Goal: Obtain resource: Download file/media

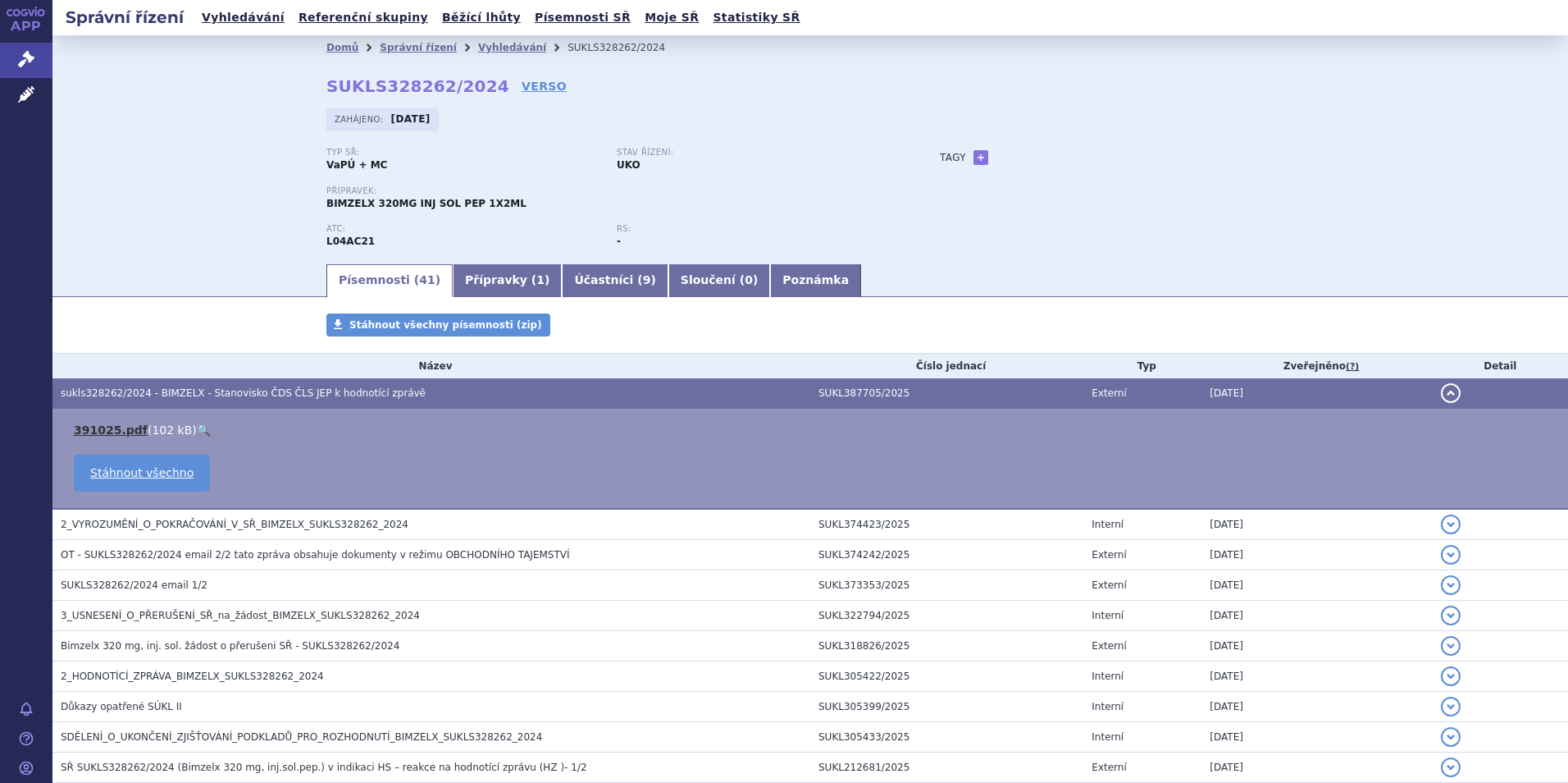
click at [102, 425] on link "391025.pdf" at bounding box center [110, 430] width 73 height 13
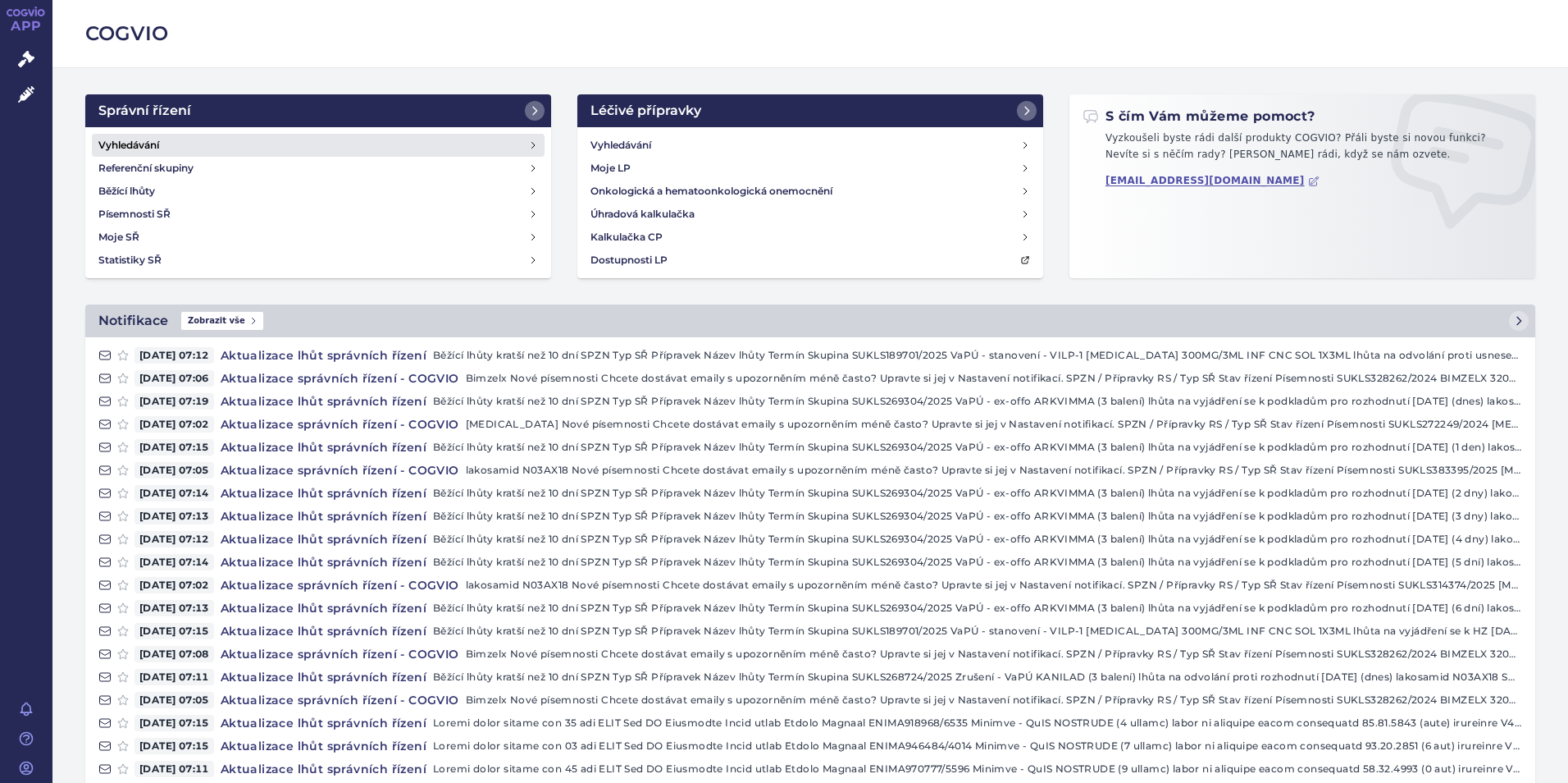
click at [130, 143] on h4 "Vyhledávání" at bounding box center [129, 144] width 60 height 16
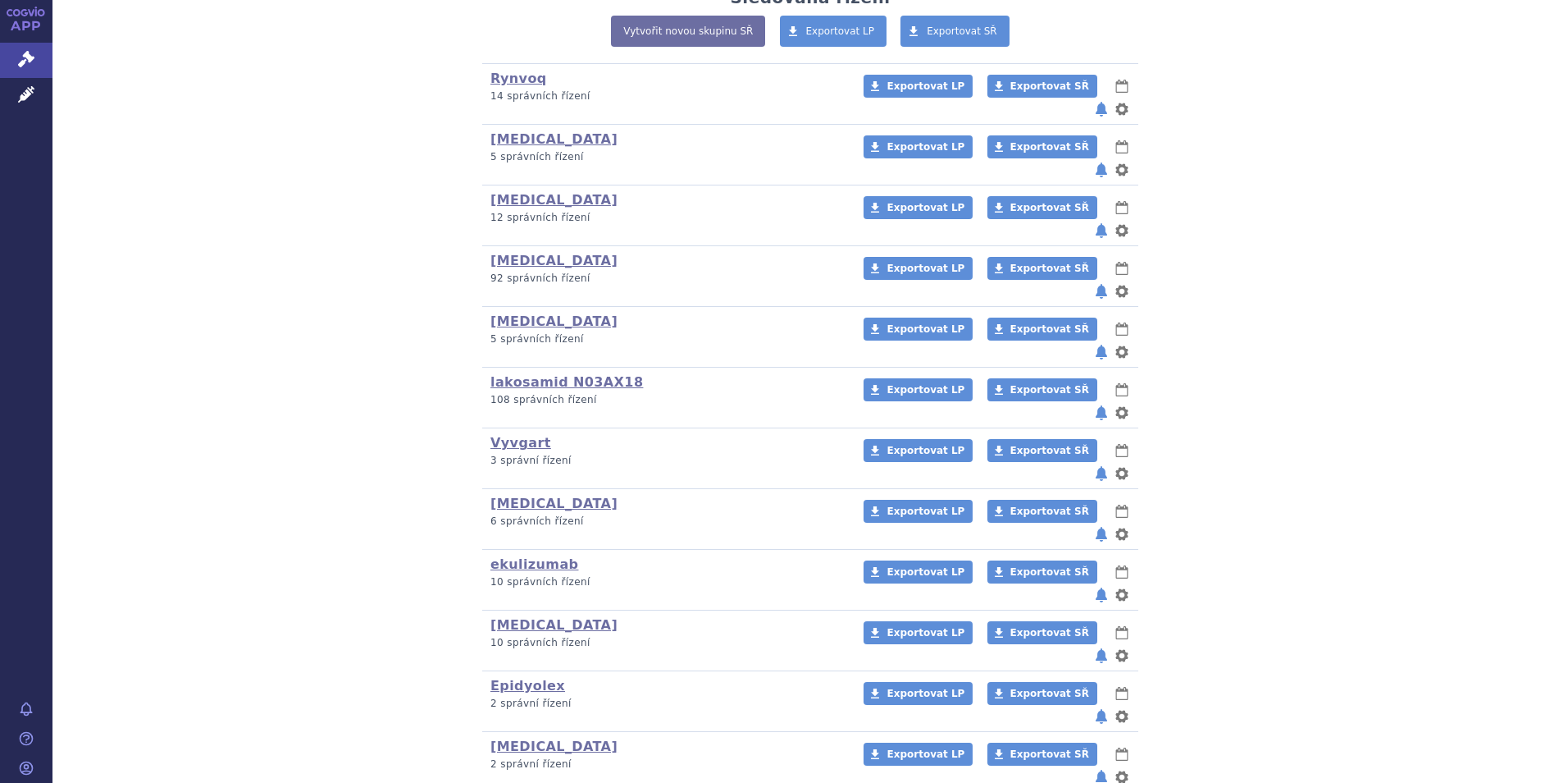
scroll to position [410, 0]
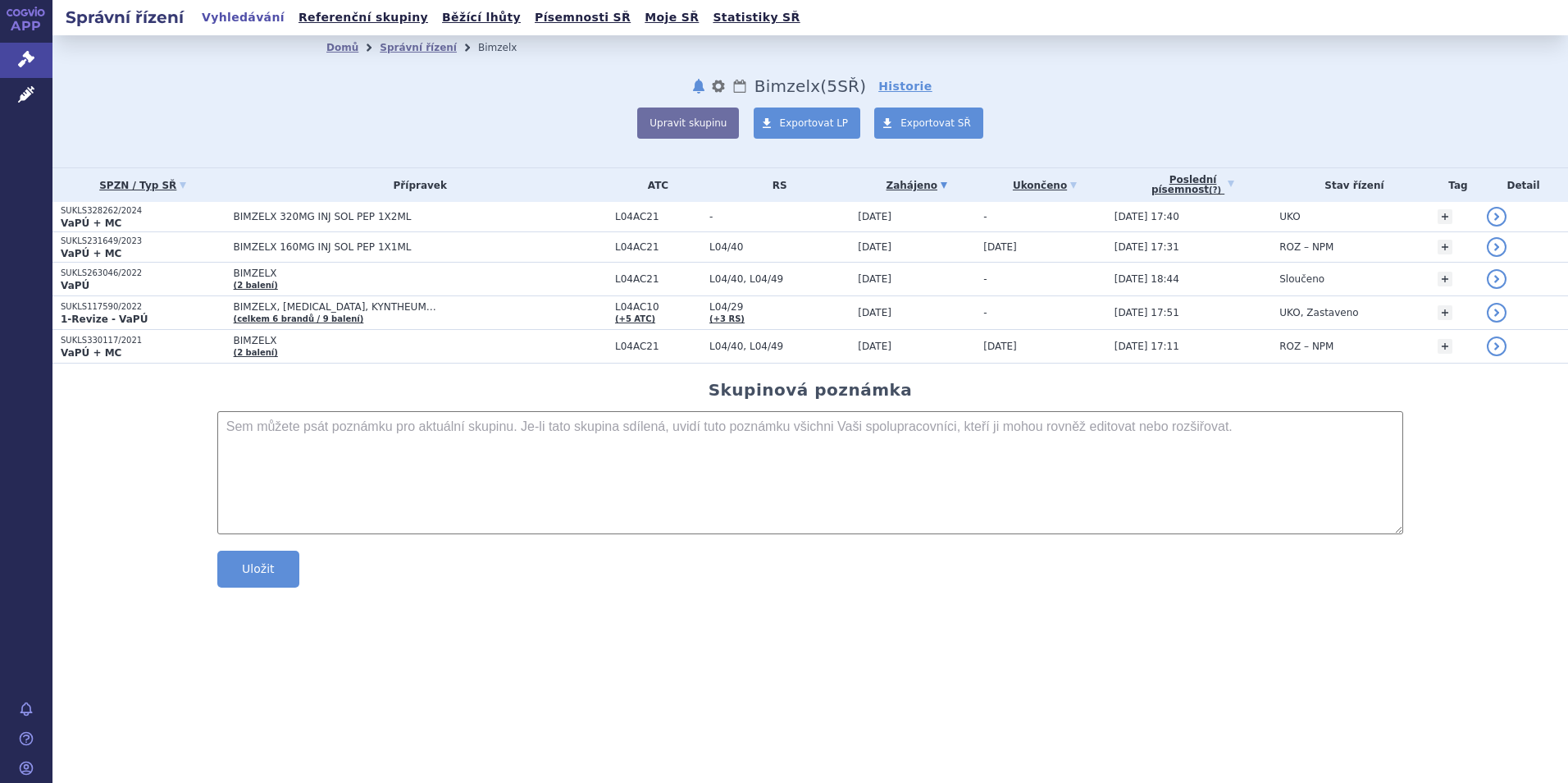
click at [154, 220] on p "VaPÚ + MC" at bounding box center [142, 223] width 165 height 13
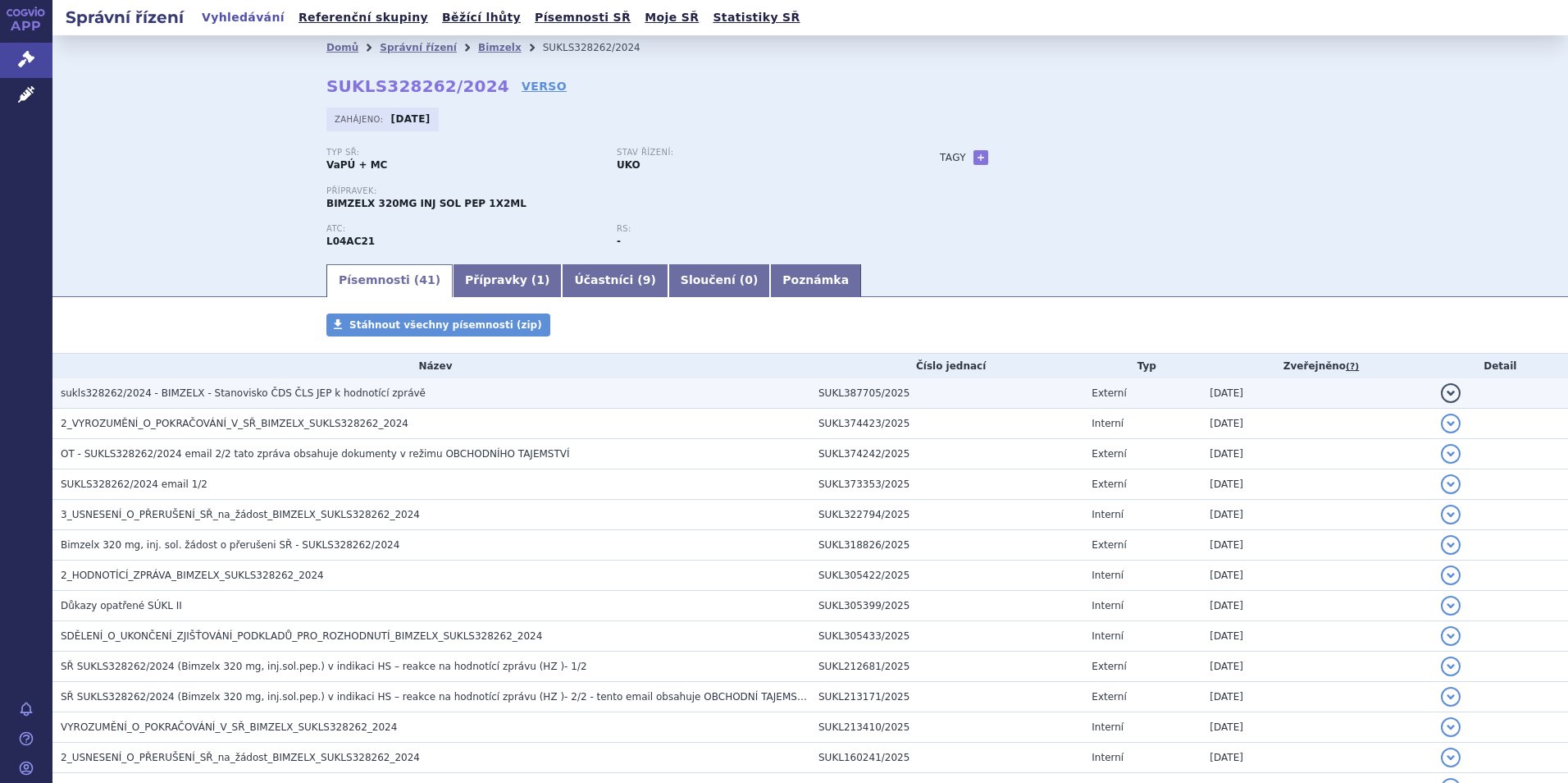
drag, startPoint x: 0, startPoint y: 0, endPoint x: 306, endPoint y: 397, distance: 501.2
click at [305, 397] on span "sukls328262/2024 - BIMZELX - Stanovisko ČDS ČLS JEP k hodnotící zprávě" at bounding box center [243, 393] width 365 height 11
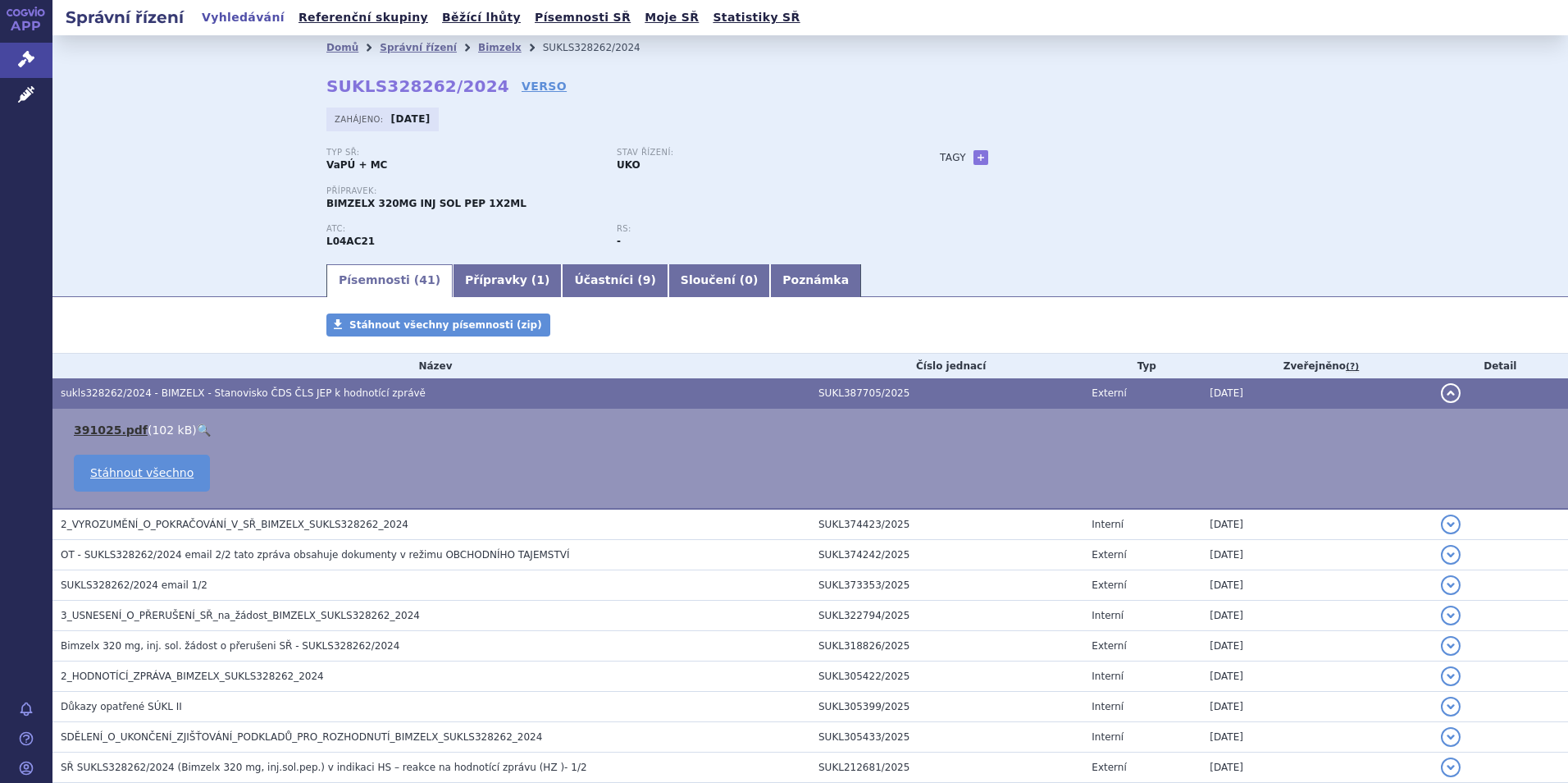
click at [91, 431] on link "391025.pdf" at bounding box center [110, 430] width 73 height 13
